Goal: Transaction & Acquisition: Purchase product/service

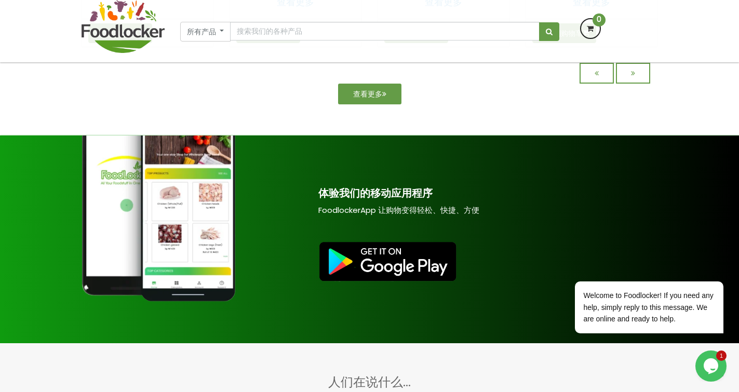
scroll to position [934, 0]
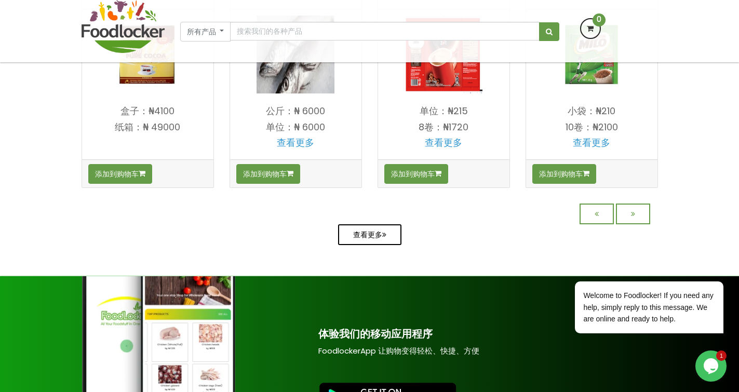
click at [386, 228] on link "查看更多" at bounding box center [369, 234] width 63 height 21
click at [227, 36] on button "所有产品" at bounding box center [205, 32] width 51 height 20
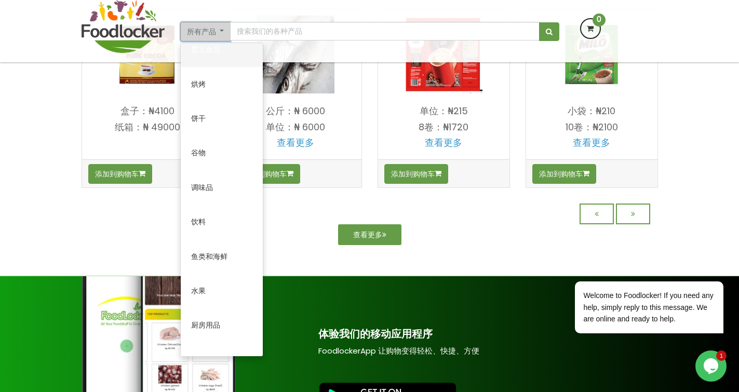
scroll to position [104, 0]
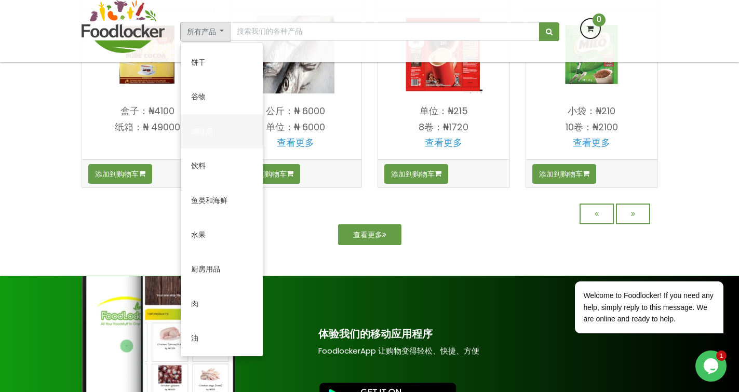
click at [223, 128] on link "调味品" at bounding box center [222, 131] width 82 height 34
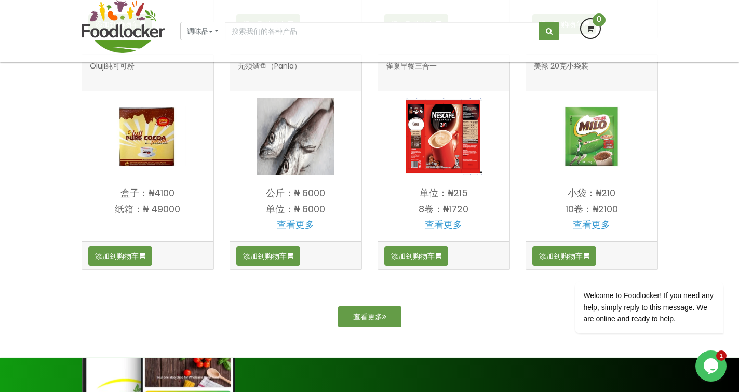
scroll to position [1016, 0]
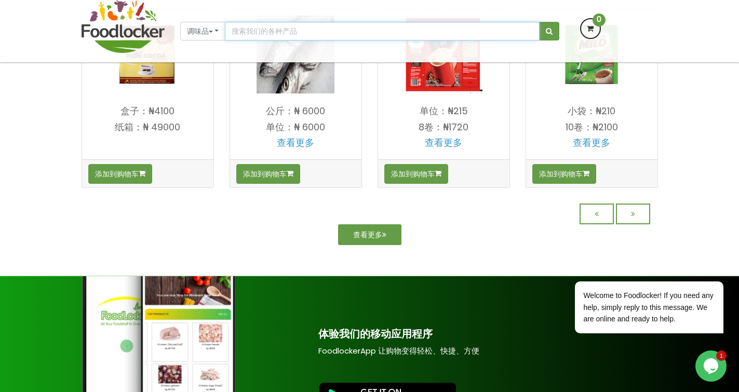
click at [263, 32] on input "text" at bounding box center [382, 31] width 314 height 19
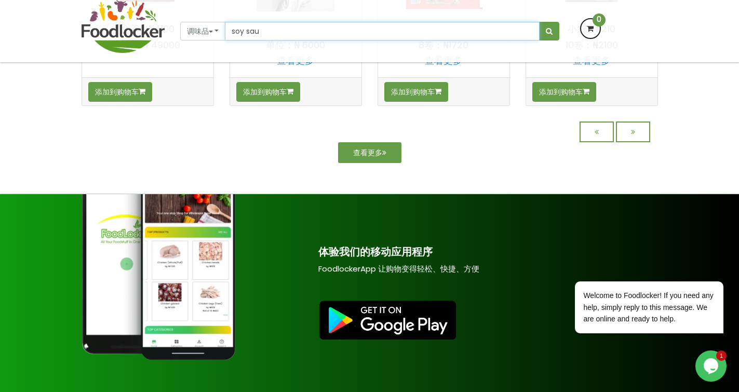
scroll to position [934, 0]
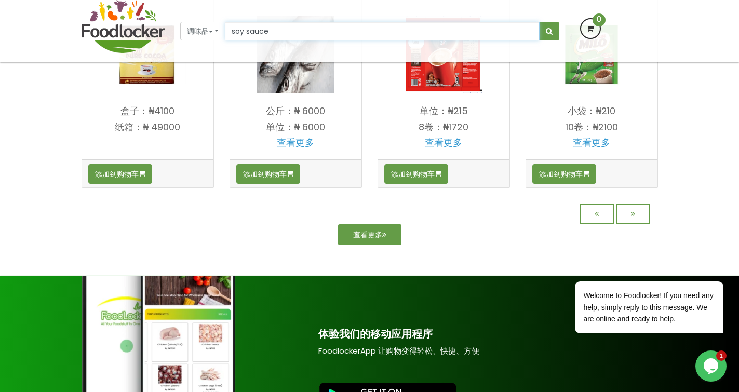
type input "soy sauce"
click at [539, 22] on button "submit" at bounding box center [549, 31] width 20 height 19
click at [546, 32] on span "submit" at bounding box center [548, 31] width 7 height 7
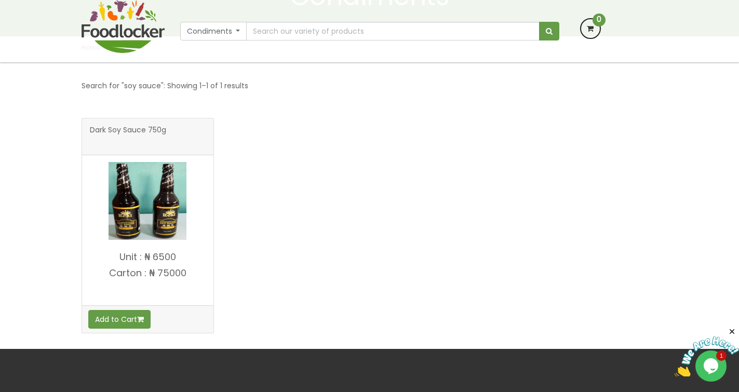
scroll to position [208, 0]
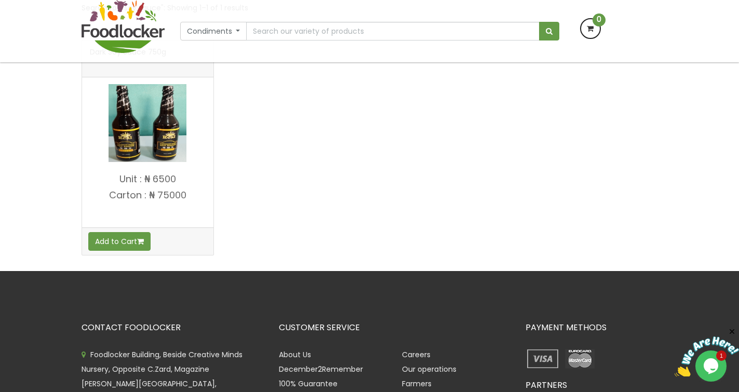
click at [146, 207] on p at bounding box center [147, 211] width 131 height 10
click at [153, 151] on img at bounding box center [147, 123] width 78 height 78
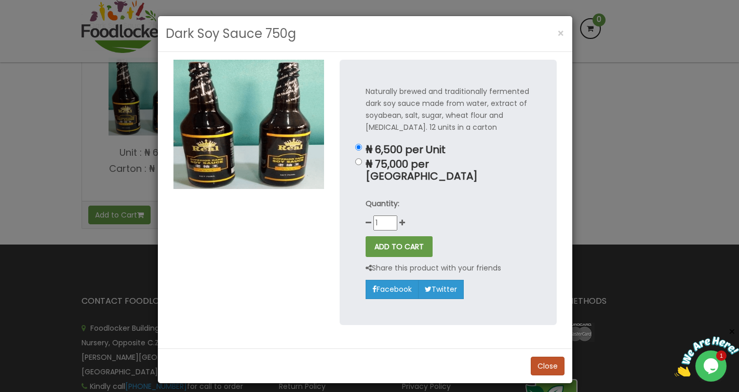
scroll to position [260, 0]
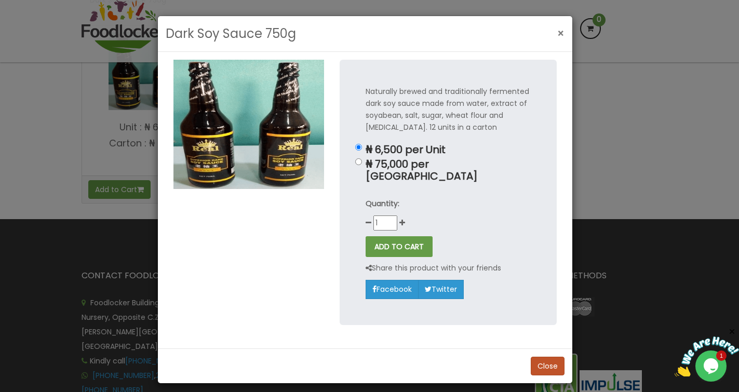
click at [562, 30] on span "×" at bounding box center [560, 33] width 7 height 15
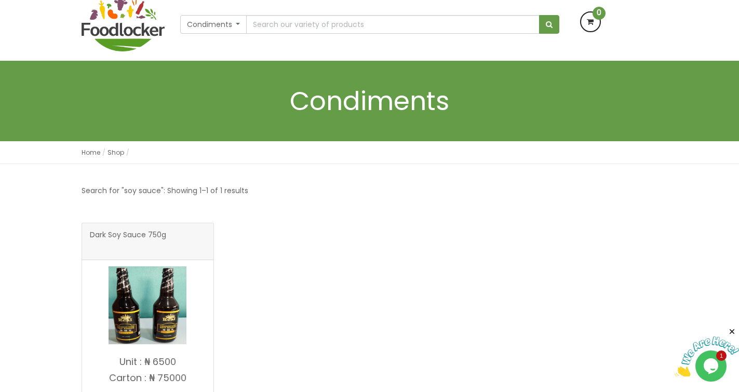
scroll to position [0, 0]
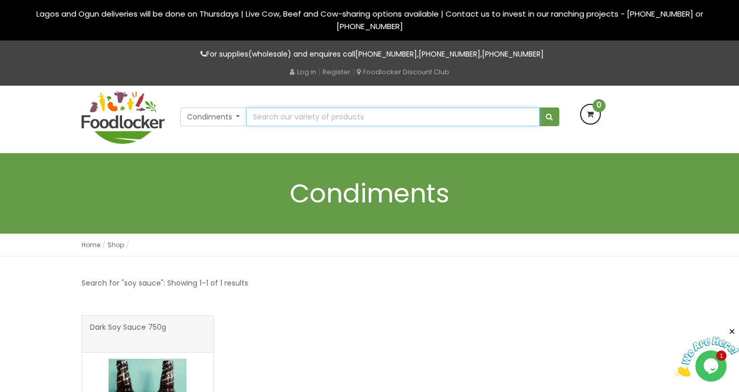
click at [289, 117] on input "text" at bounding box center [392, 116] width 293 height 19
type input "ketchup"
click at [539, 107] on button "submit" at bounding box center [549, 116] width 20 height 19
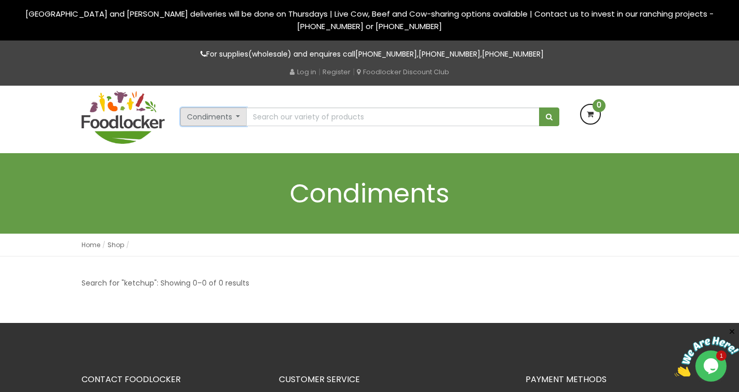
click at [236, 117] on button "Condiments" at bounding box center [213, 116] width 67 height 19
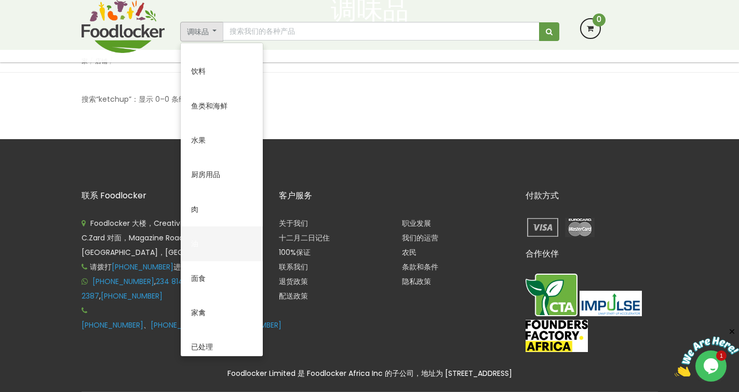
scroll to position [406, 0]
click at [430, 169] on div "联系 Foodlocker Foodlocker 大楼，Creative Minds Nursery 旁边，C.Zard 对面，Magazine Road，J…" at bounding box center [369, 285] width 739 height 292
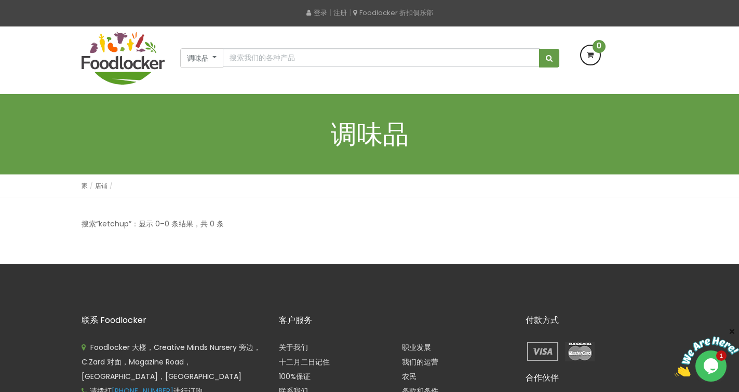
scroll to position [0, 0]
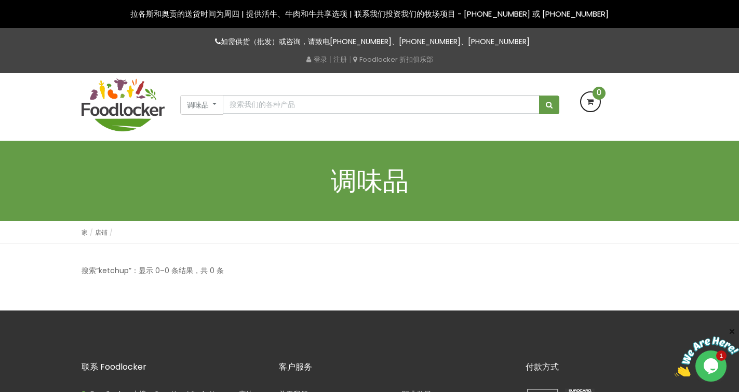
click at [211, 121] on div "调味品 所有产品 婴儿食品 烘烤 饼干 0" at bounding box center [370, 106] width 592 height 67
click at [212, 112] on button "调味品" at bounding box center [202, 105] width 44 height 20
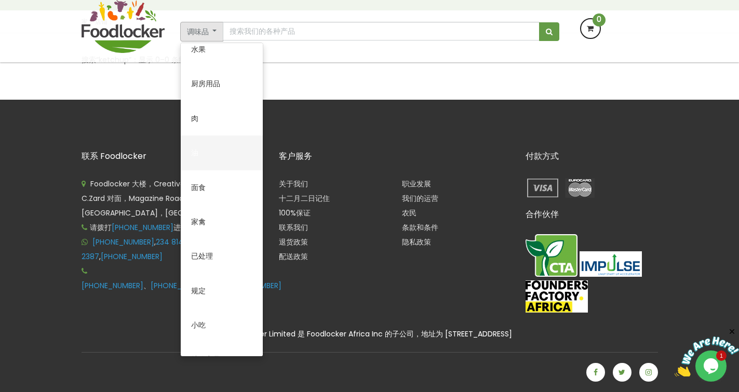
scroll to position [173, 0]
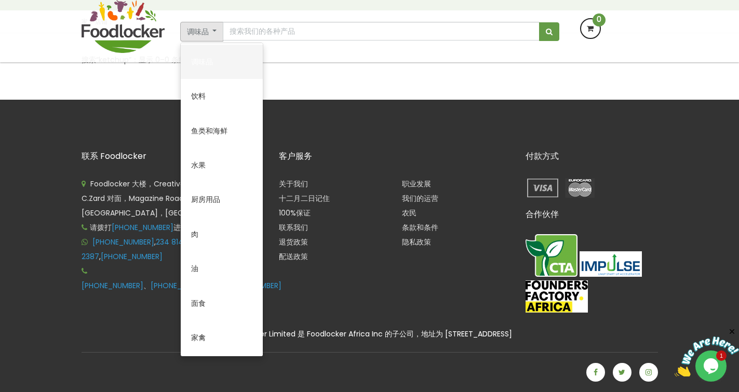
click at [214, 65] on link "调味品" at bounding box center [222, 62] width 82 height 34
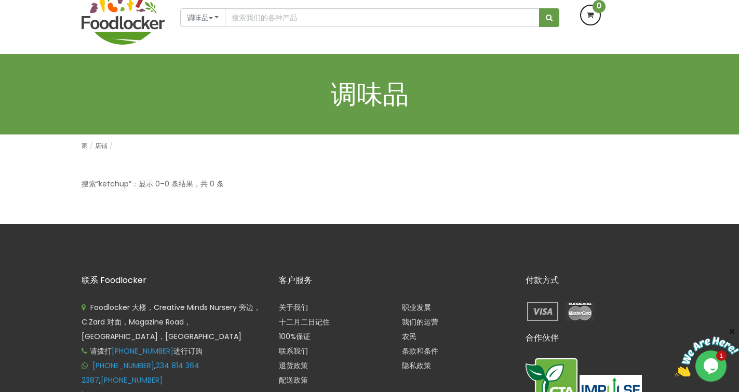
scroll to position [0, 0]
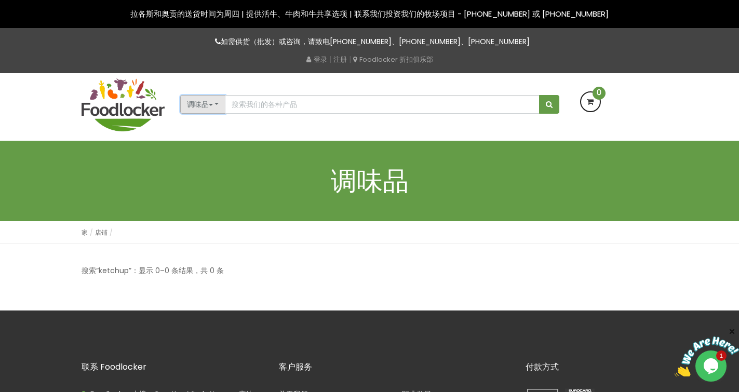
click at [212, 110] on button "调味品" at bounding box center [203, 104] width 46 height 19
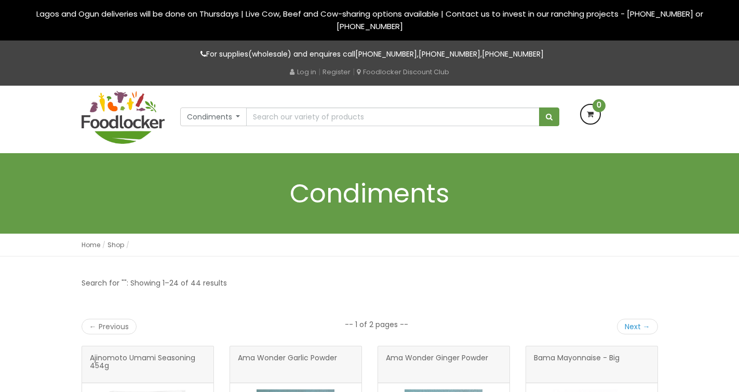
click at [89, 242] on link "Home" at bounding box center [90, 244] width 19 height 9
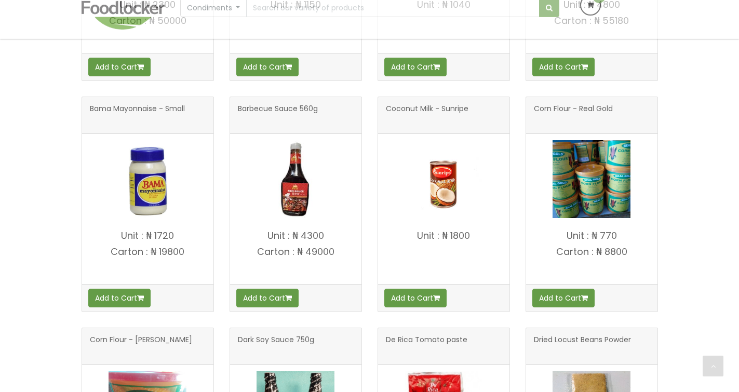
scroll to position [415, 0]
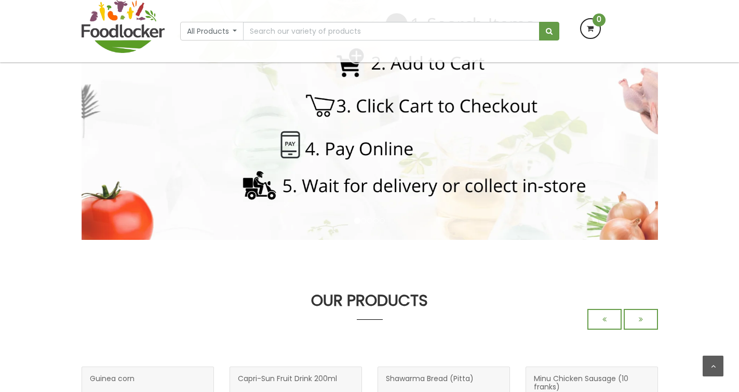
scroll to position [156, 0]
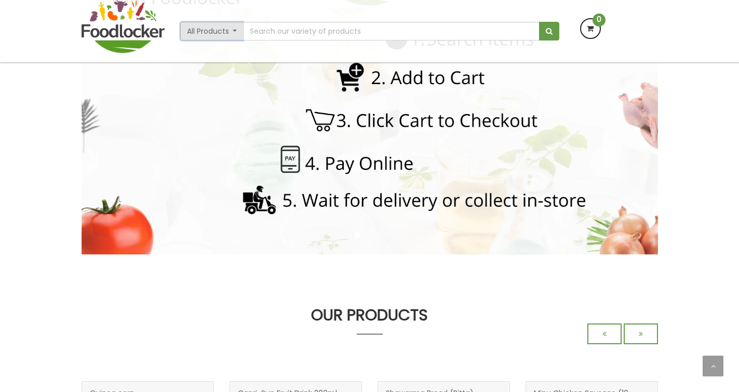
click at [238, 35] on button "All Products" at bounding box center [212, 31] width 64 height 19
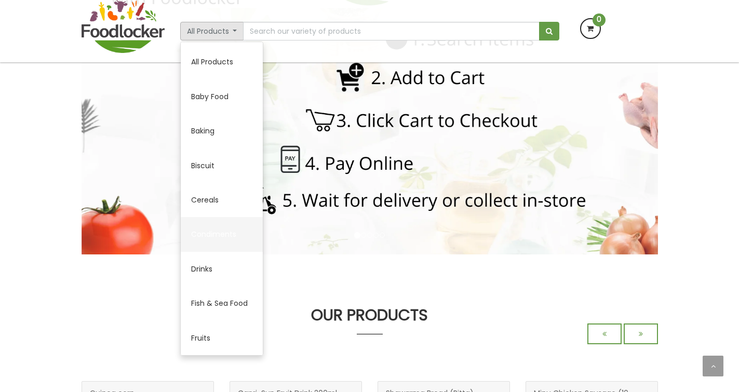
click at [222, 227] on link "Condiments" at bounding box center [222, 234] width 82 height 34
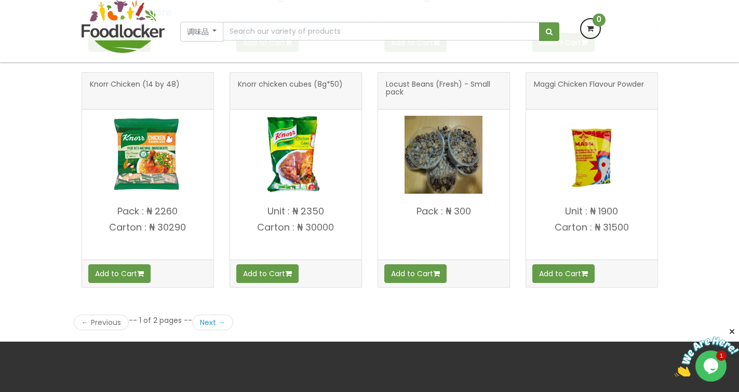
scroll to position [1339, 0]
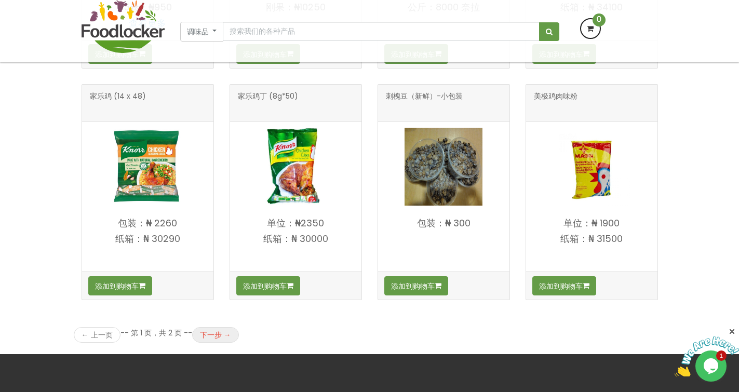
click at [218, 337] on font "下一步 →" at bounding box center [215, 335] width 31 height 10
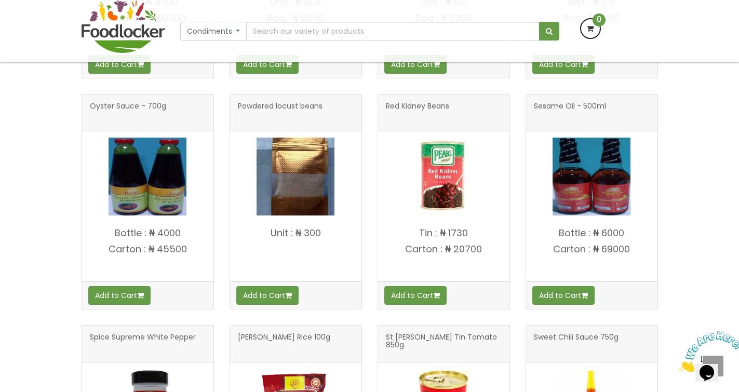
click at [622, 192] on img at bounding box center [591, 177] width 78 height 78
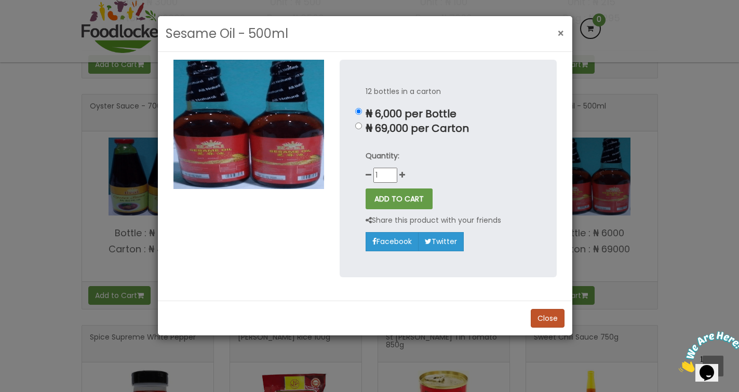
click at [558, 33] on span "×" at bounding box center [560, 33] width 7 height 15
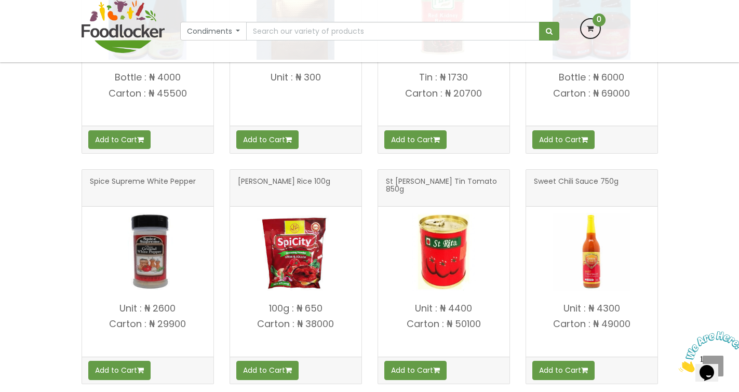
scroll to position [623, 0]
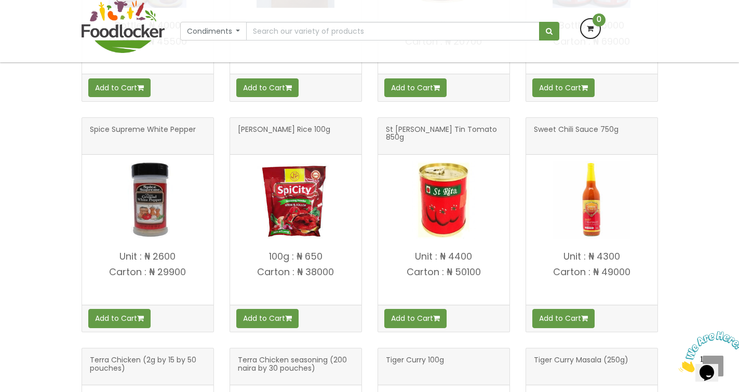
click at [439, 243] on div at bounding box center [443, 200] width 131 height 91
click at [445, 214] on img at bounding box center [443, 200] width 78 height 78
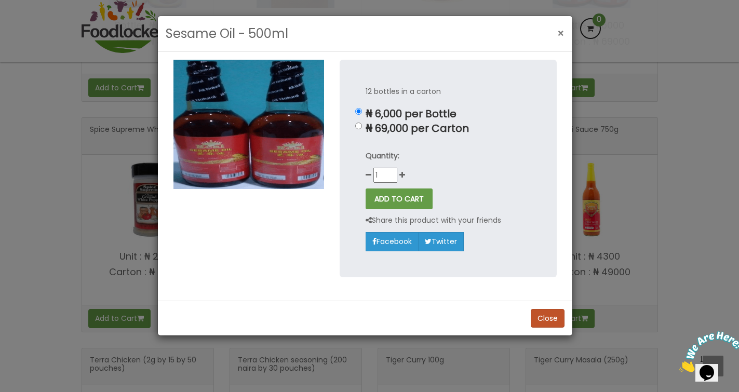
click at [564, 38] on span "×" at bounding box center [560, 33] width 7 height 15
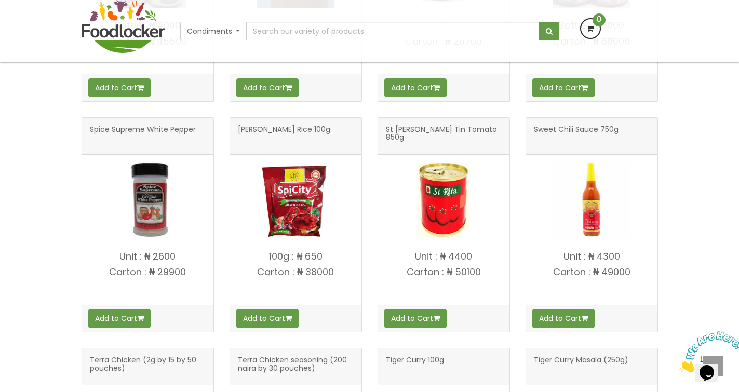
click at [574, 218] on img at bounding box center [591, 200] width 78 height 78
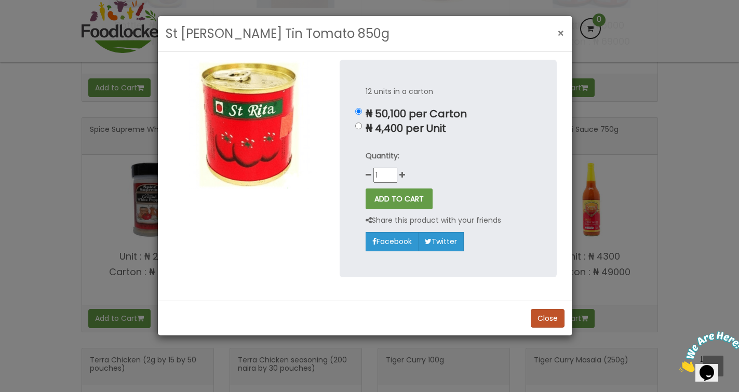
click at [560, 30] on span "×" at bounding box center [560, 33] width 7 height 15
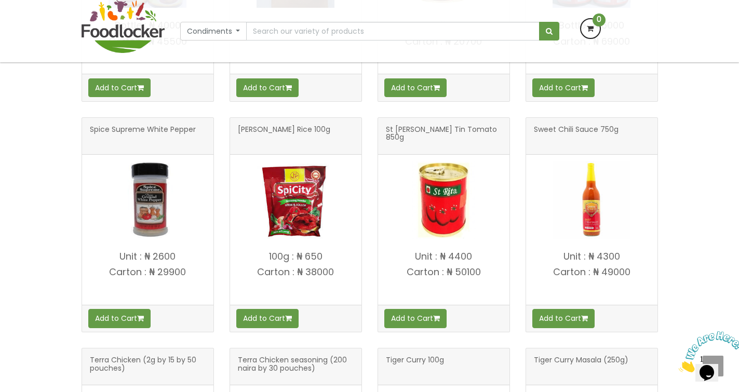
click at [597, 214] on img at bounding box center [591, 200] width 78 height 78
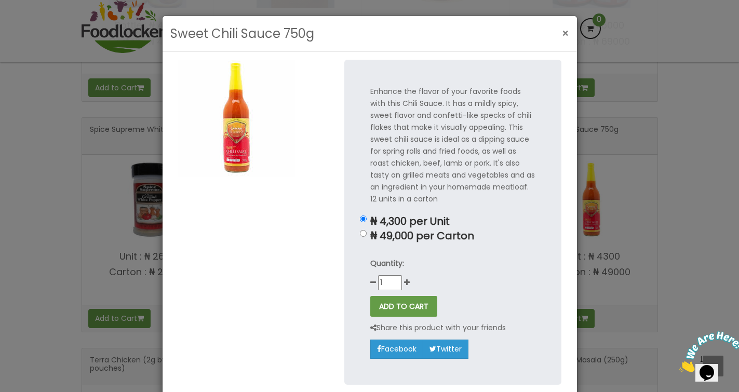
click at [556, 36] on button "×" at bounding box center [565, 33] width 18 height 21
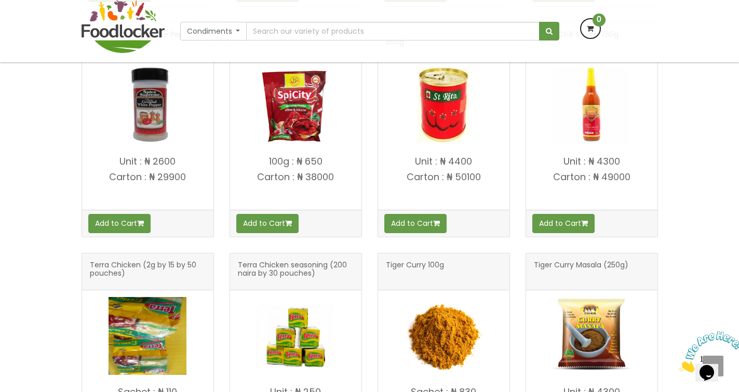
scroll to position [675, 0]
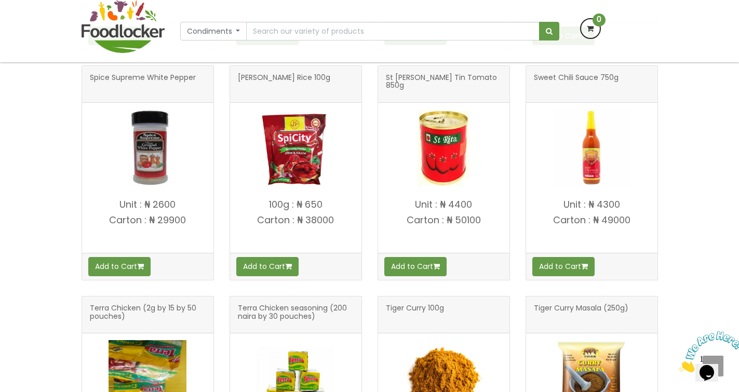
click at [443, 151] on img at bounding box center [443, 148] width 78 height 78
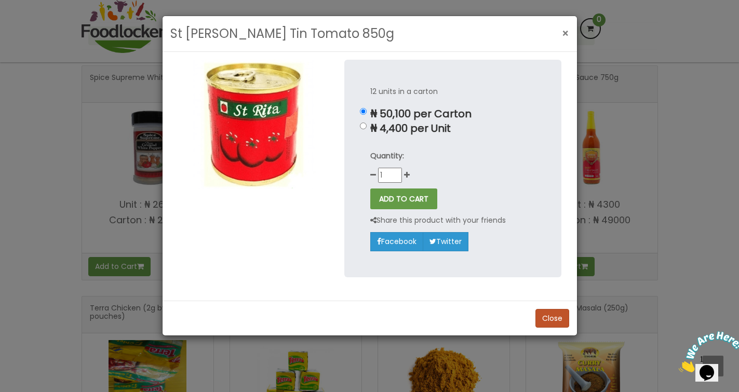
click at [566, 35] on span "×" at bounding box center [565, 33] width 7 height 15
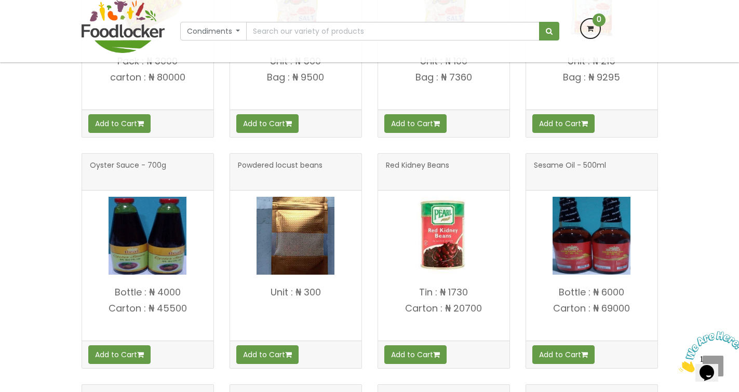
scroll to position [363, 0]
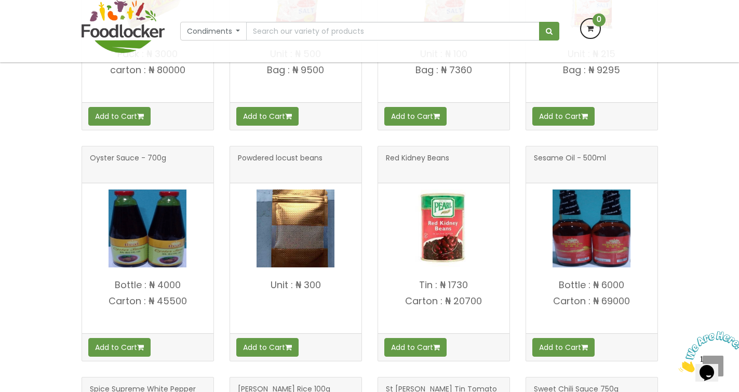
click at [592, 253] on img at bounding box center [591, 228] width 78 height 78
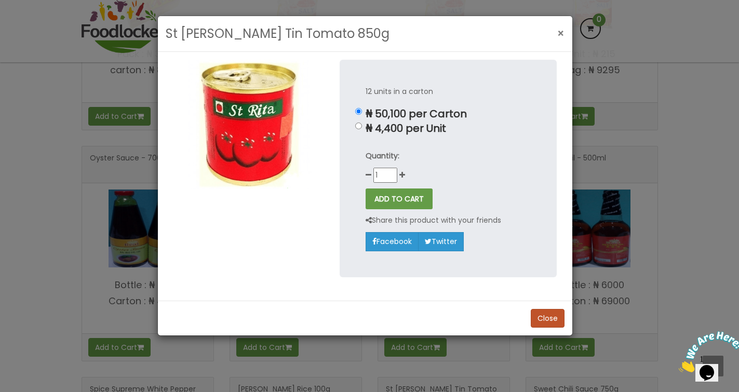
click at [557, 33] on span "×" at bounding box center [560, 33] width 7 height 15
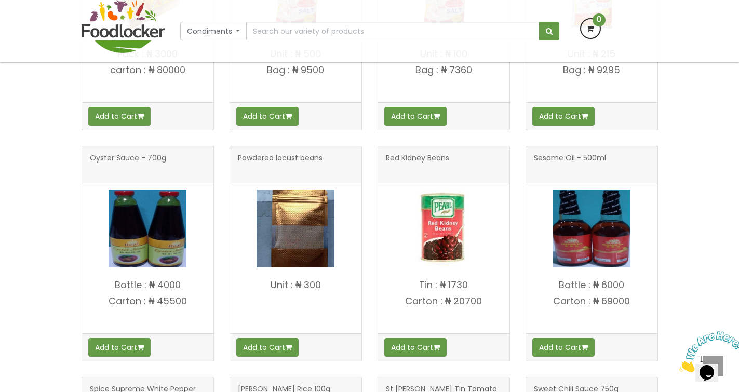
click at [599, 203] on img at bounding box center [591, 228] width 78 height 78
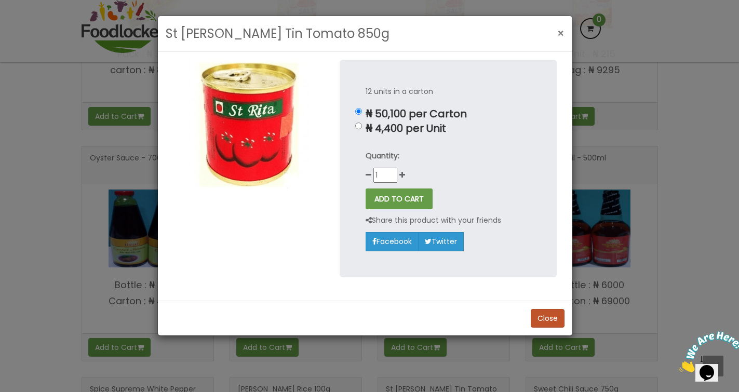
click at [562, 36] on span "×" at bounding box center [560, 33] width 7 height 15
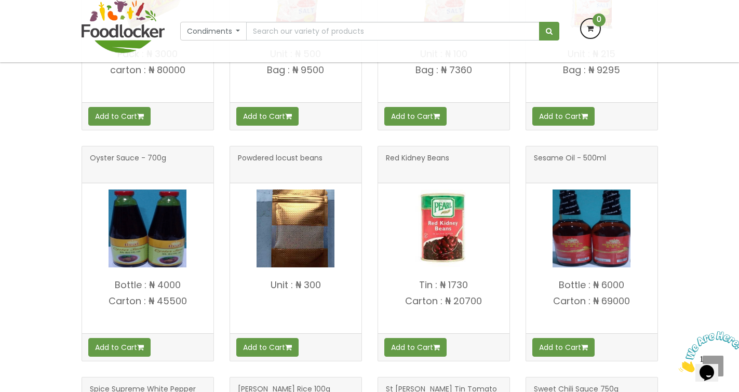
click at [135, 238] on img at bounding box center [147, 228] width 78 height 78
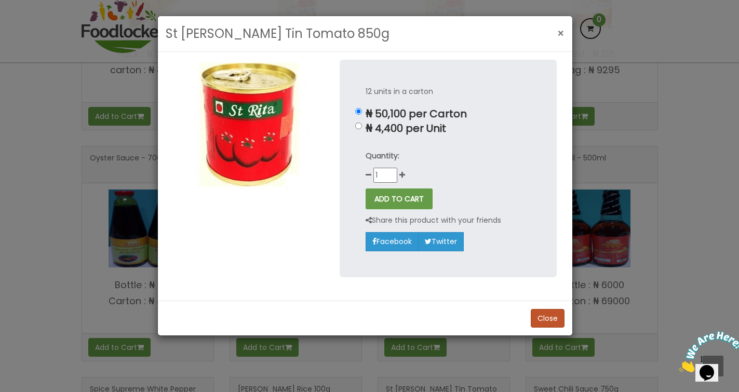
click at [563, 35] on span "×" at bounding box center [560, 33] width 7 height 15
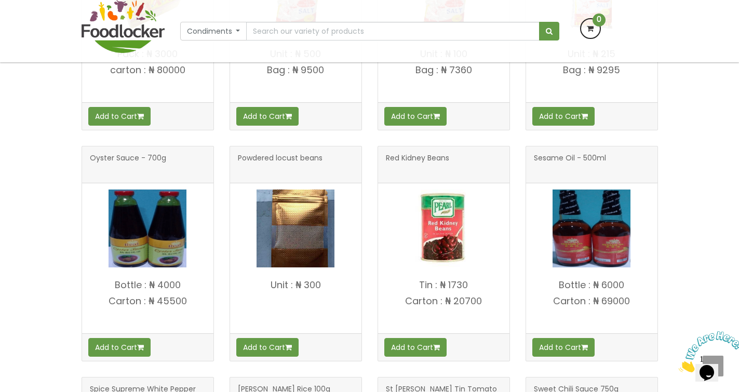
click at [147, 231] on img at bounding box center [147, 228] width 78 height 78
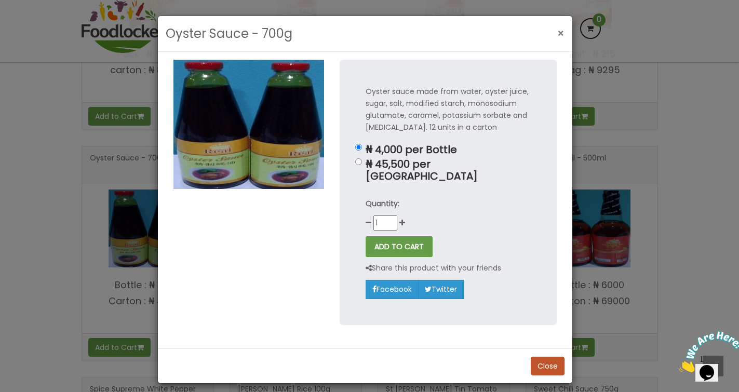
click at [561, 32] on span "×" at bounding box center [560, 33] width 7 height 15
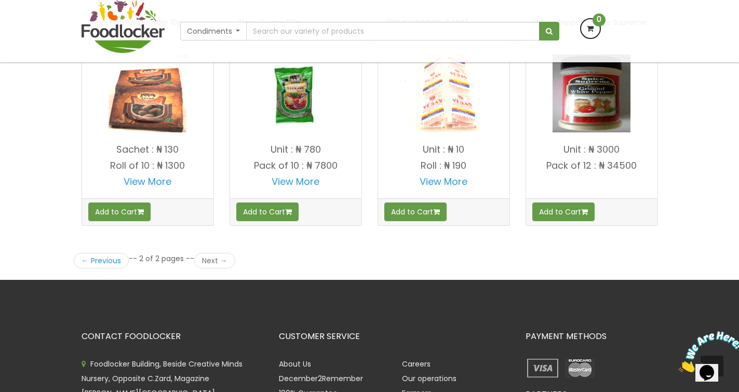
scroll to position [1246, 0]
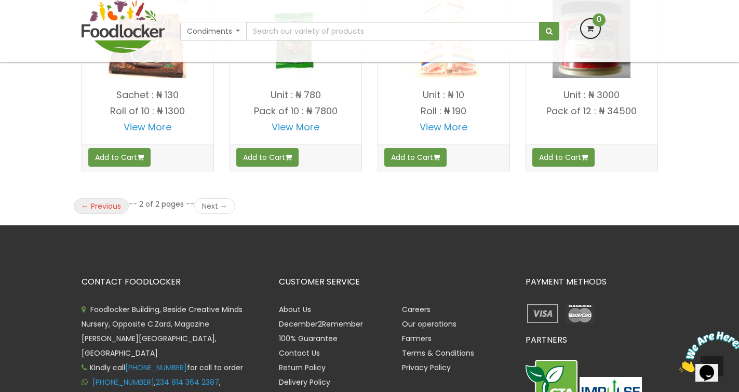
click at [98, 204] on link "← Previous" at bounding box center [101, 206] width 55 height 16
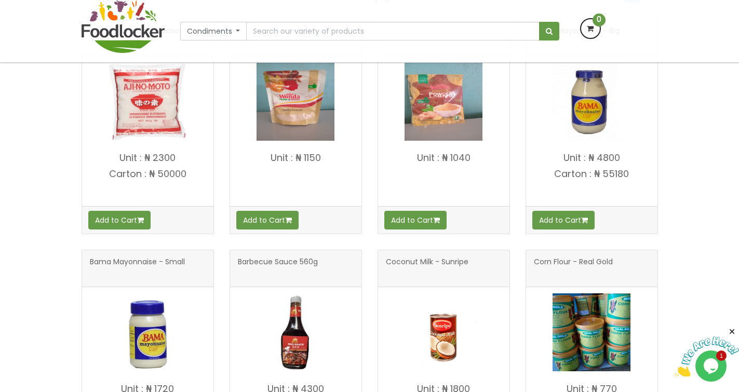
scroll to position [415, 0]
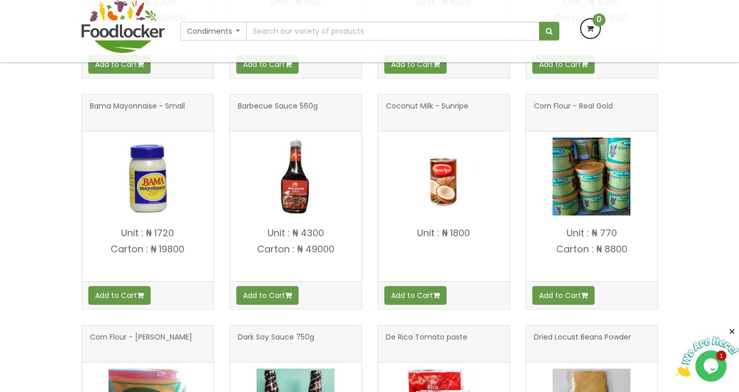
click at [303, 201] on img at bounding box center [295, 177] width 78 height 78
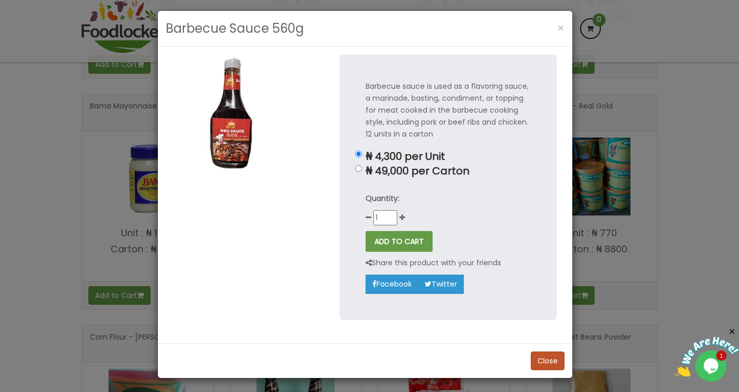
scroll to position [7, 0]
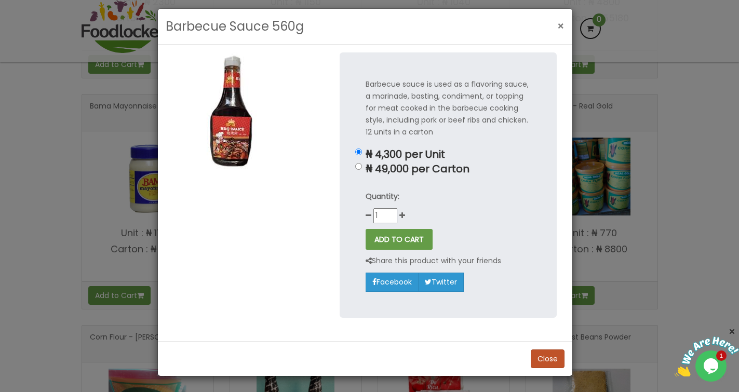
click at [557, 29] on span "×" at bounding box center [560, 26] width 7 height 15
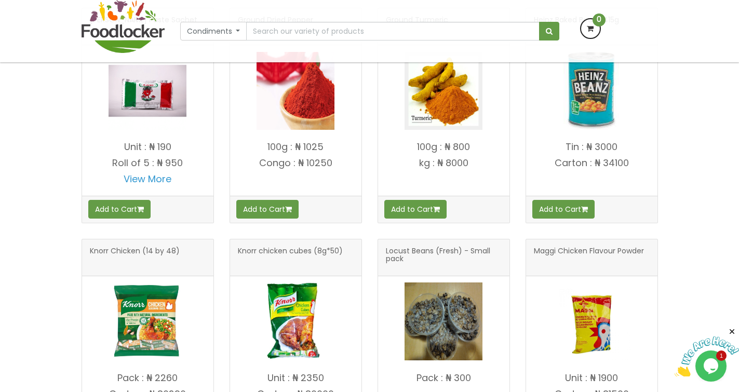
scroll to position [1505, 0]
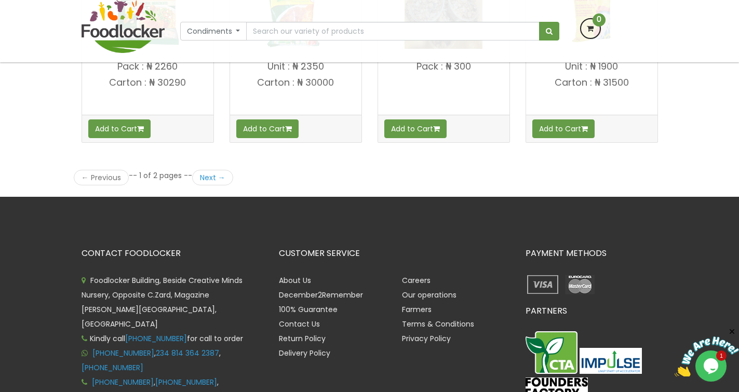
click at [70, 186] on div "← Previous -- 1 of 2 pages -- Next →" at bounding box center [153, 177] width 175 height 38
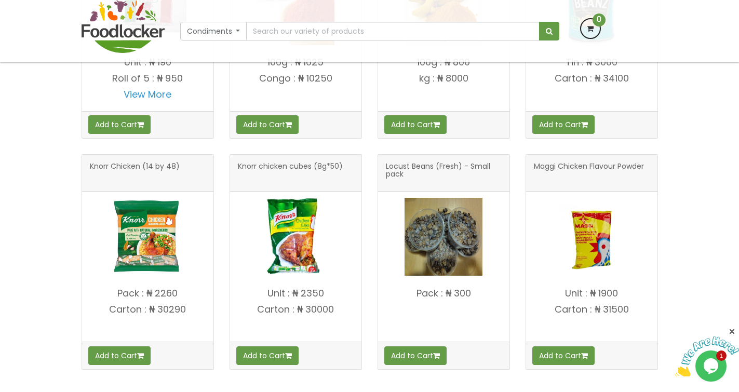
scroll to position [1142, 0]
